Goal: Task Accomplishment & Management: Complete application form

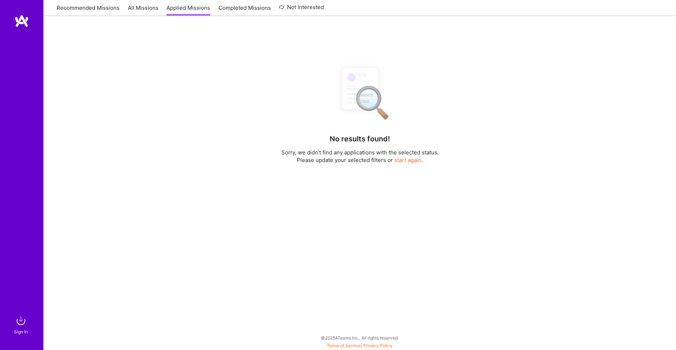
scroll to position [92, 0]
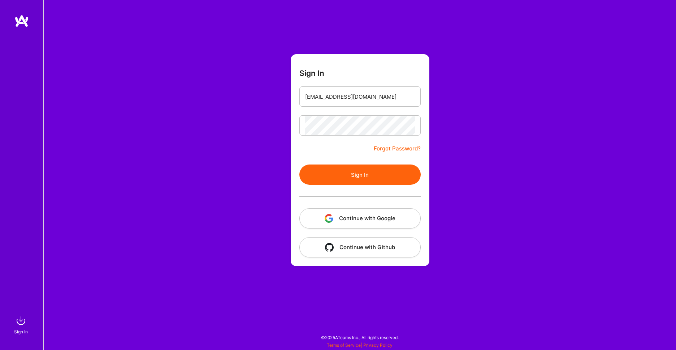
type input "[EMAIL_ADDRESS][DOMAIN_NAME]"
click at [362, 177] on button "Sign In" at bounding box center [359, 174] width 121 height 20
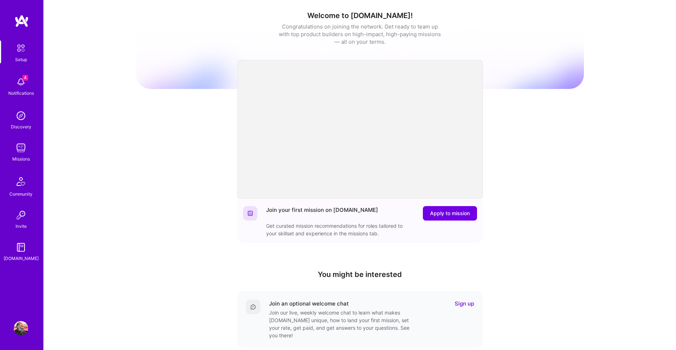
click at [20, 79] on img at bounding box center [21, 82] width 14 height 14
click at [235, 241] on div "4 Setup 4 Notifications Discovery Missions Community Invite A.Guide Profile Clo…" at bounding box center [338, 236] width 676 height 472
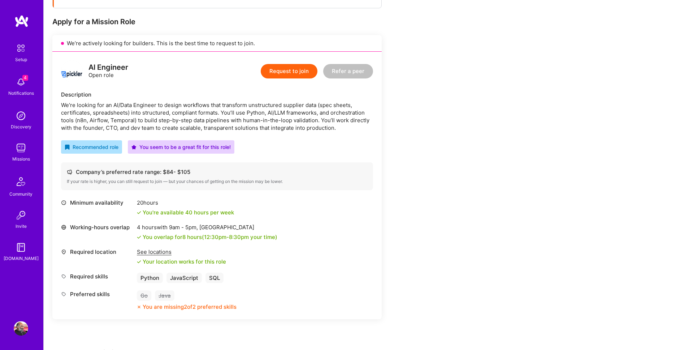
scroll to position [117, 0]
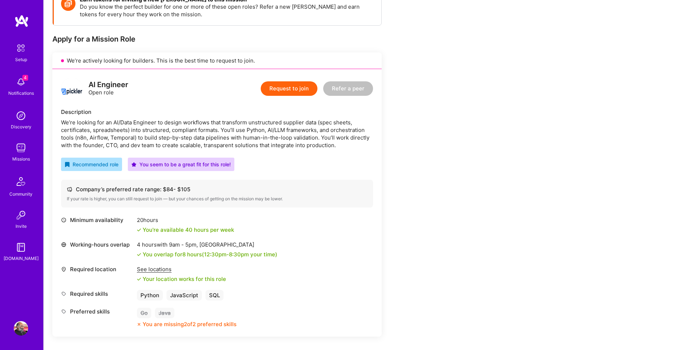
click at [308, 87] on button "Request to join" at bounding box center [289, 88] width 57 height 14
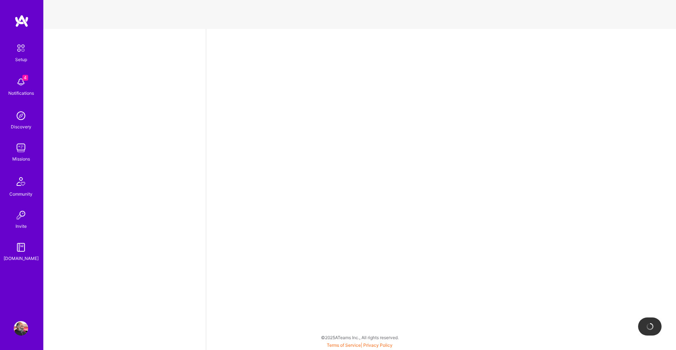
select select "IN"
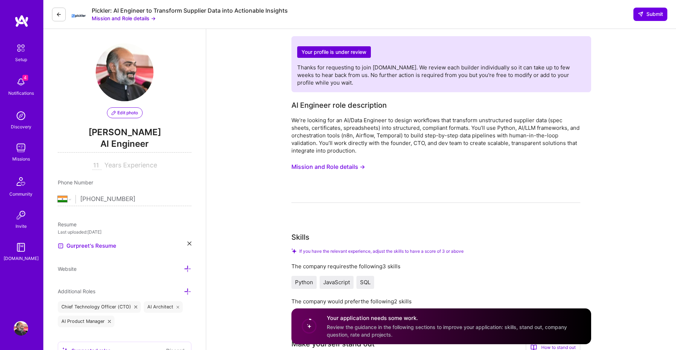
scroll to position [165, 0]
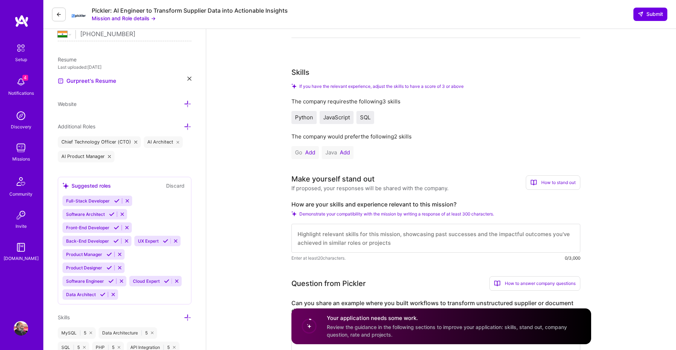
click at [371, 240] on textarea at bounding box center [435, 238] width 289 height 29
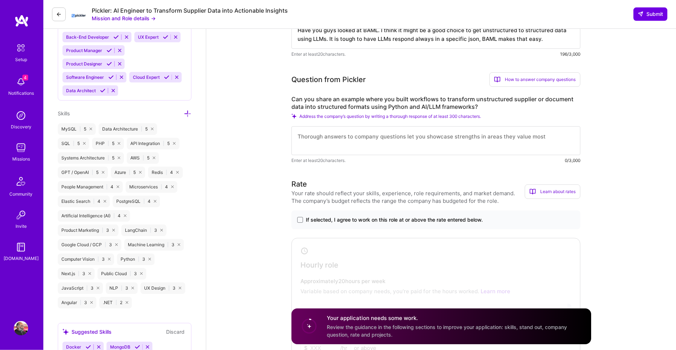
scroll to position [370, 0]
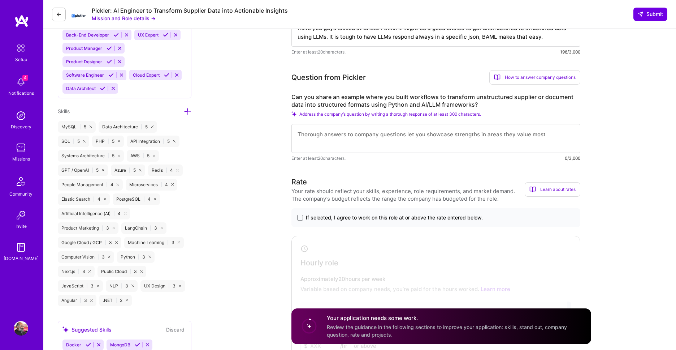
type textarea "Have you guys looked at BAML. I think it might be a good choice to get unstruct…"
click at [487, 142] on textarea at bounding box center [435, 138] width 289 height 29
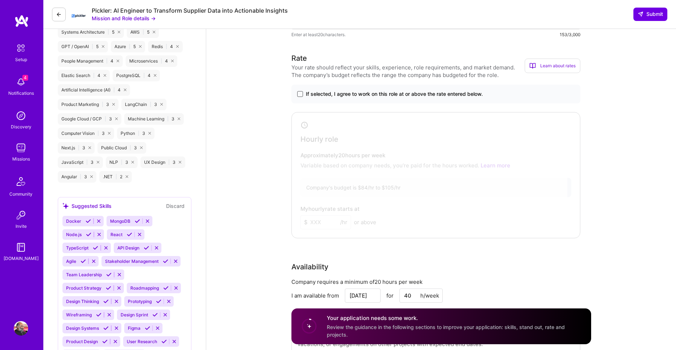
type textarea "To be honest, I dont have projects exactly like this. But, I am knee deep in va…"
click at [300, 96] on span at bounding box center [300, 94] width 6 height 6
click at [0, 0] on input "If selected, I agree to work on this role at or above the rate entered below." at bounding box center [0, 0] width 0 height 0
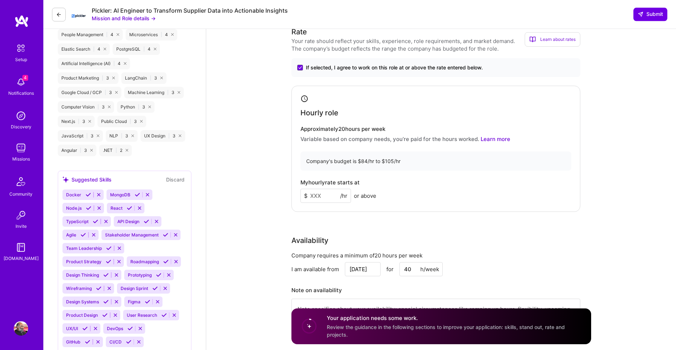
scroll to position [535, 0]
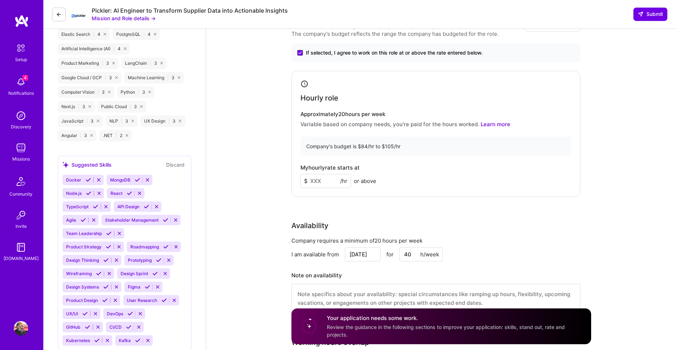
click at [321, 181] on input at bounding box center [325, 181] width 51 height 14
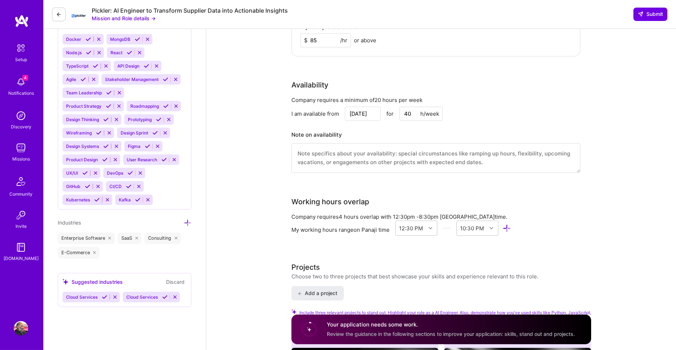
scroll to position [700, 0]
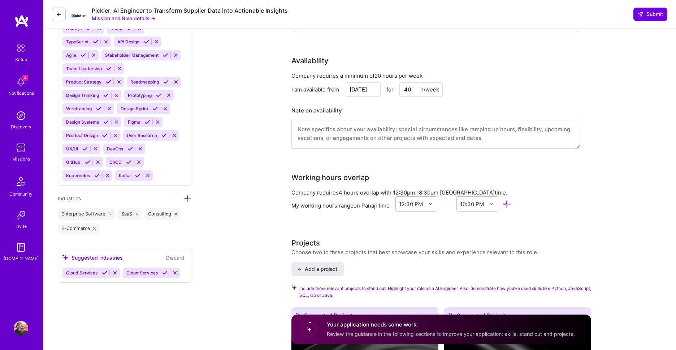
type input "85"
click at [370, 89] on input "[DATE]" at bounding box center [363, 89] width 36 height 14
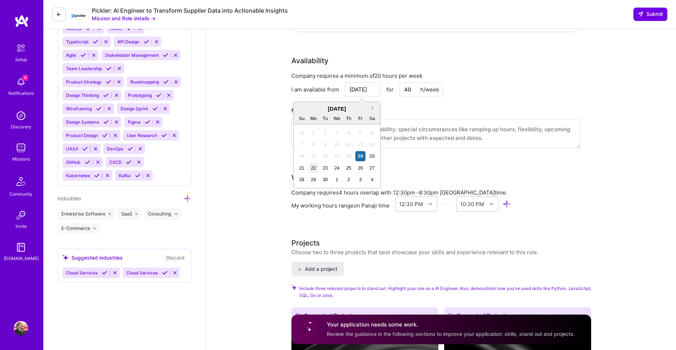
click at [309, 169] on div "22" at bounding box center [314, 168] width 10 height 10
type input "[DATE]"
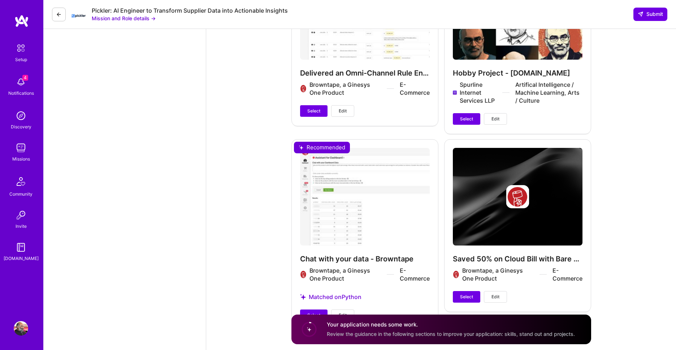
scroll to position [1844, 0]
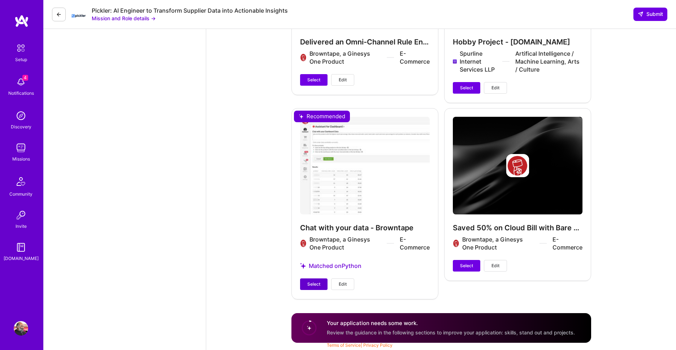
click at [317, 286] on span "Select" at bounding box center [313, 284] width 13 height 6
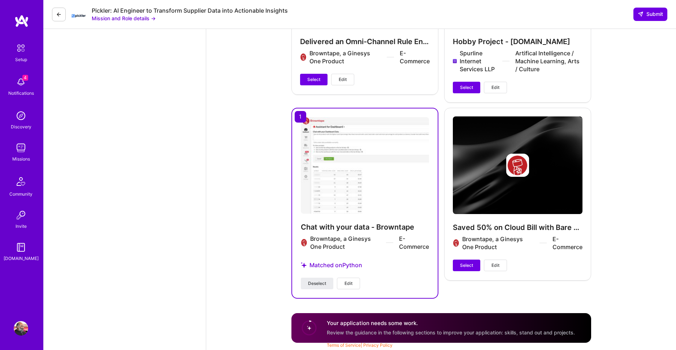
scroll to position [1673, 0]
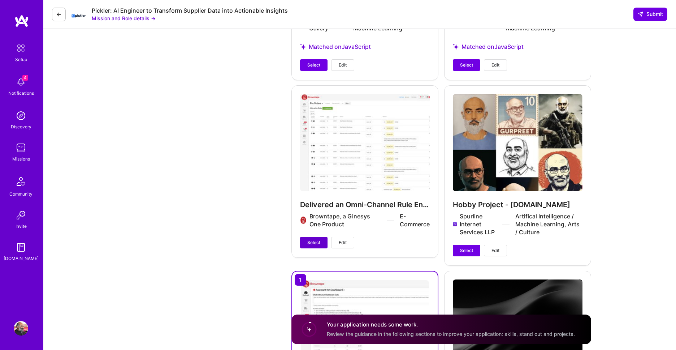
click at [313, 244] on span "Select" at bounding box center [313, 242] width 13 height 6
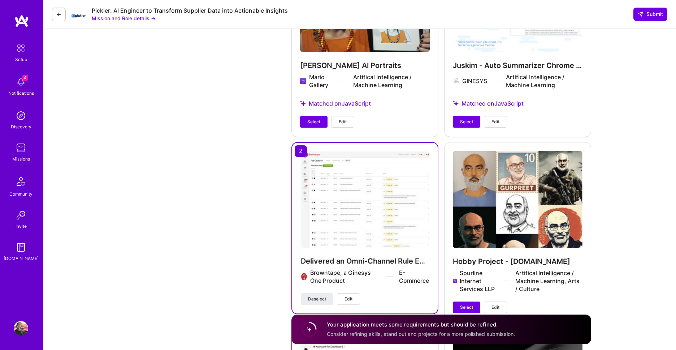
scroll to position [1549, 0]
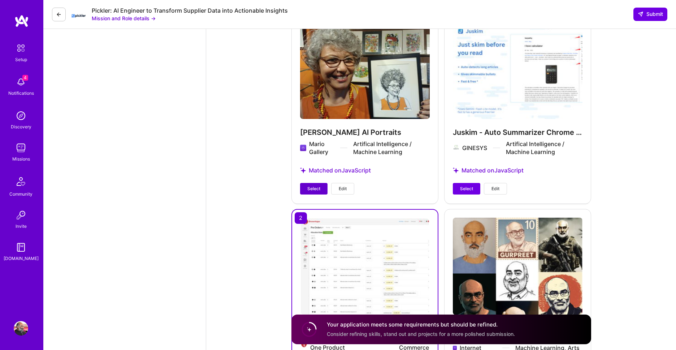
click at [311, 191] on span "Select" at bounding box center [313, 188] width 13 height 6
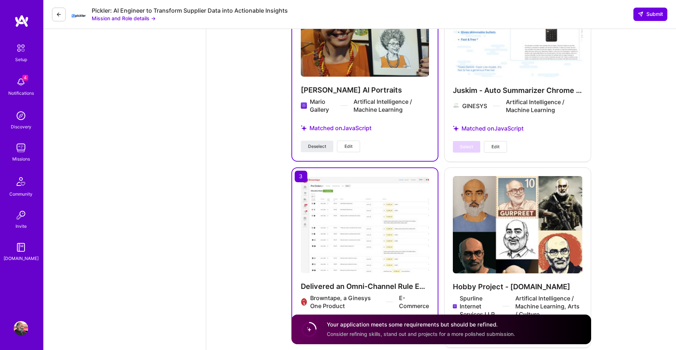
scroll to position [1386, 0]
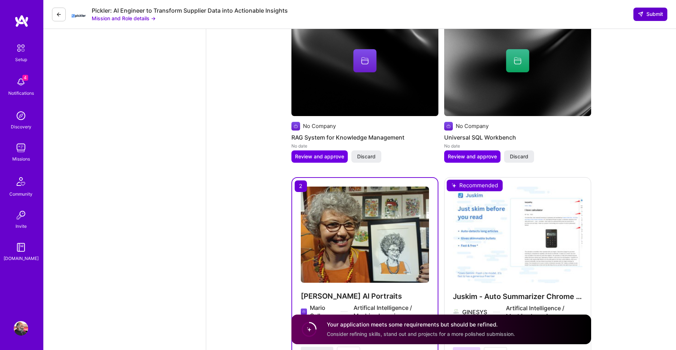
click at [646, 16] on span "Submit" at bounding box center [650, 13] width 25 height 7
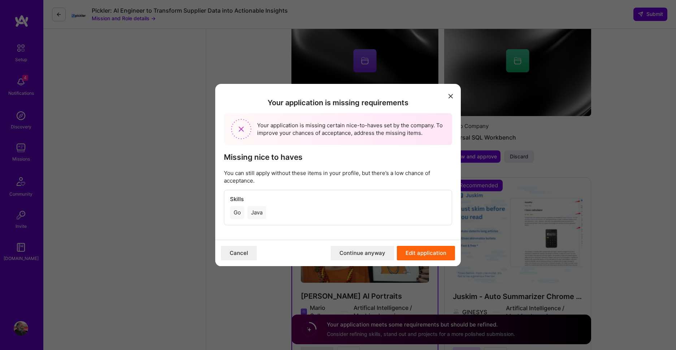
click at [386, 253] on button "Continue anyway" at bounding box center [362, 253] width 63 height 14
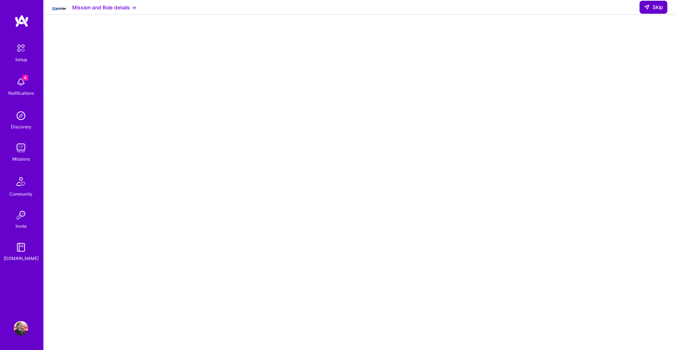
click at [660, 11] on span "Skip" at bounding box center [653, 7] width 19 height 7
select select "IN"
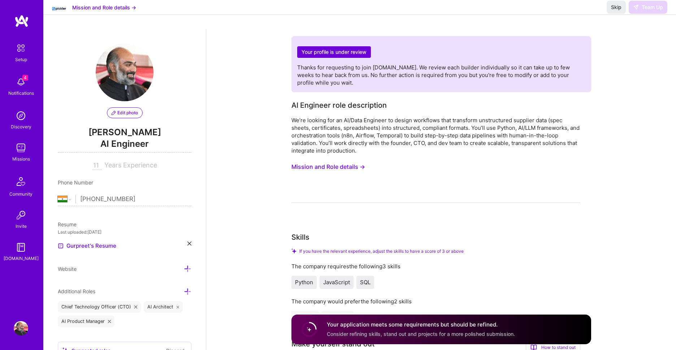
click at [25, 149] on img at bounding box center [21, 147] width 14 height 14
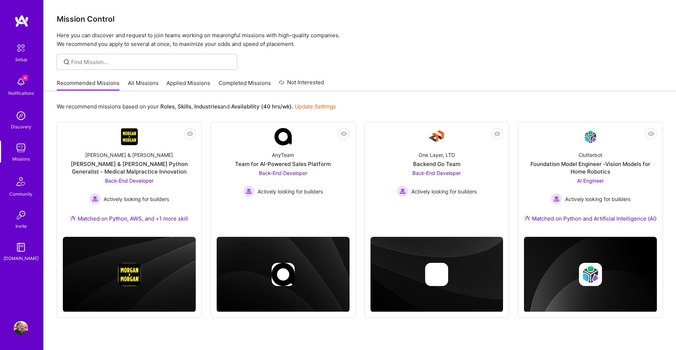
click at [201, 83] on link "Applied Missions" at bounding box center [188, 85] width 44 height 12
